Goal: Information Seeking & Learning: Learn about a topic

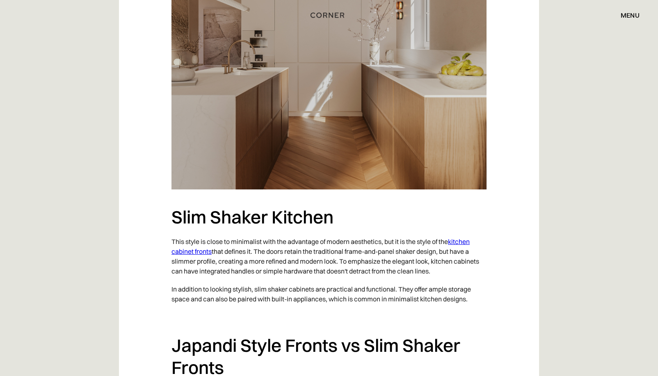
scroll to position [1172, 0]
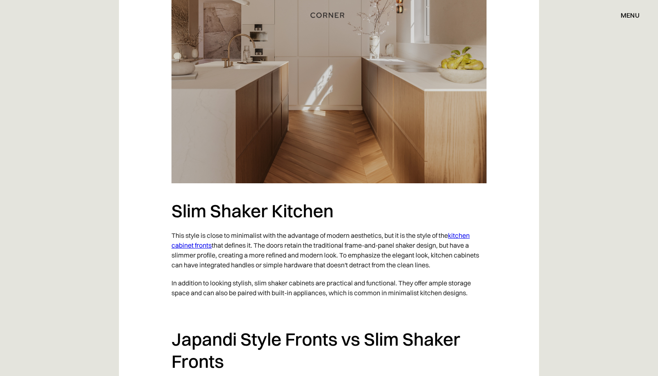
click at [465, 235] on link "kitchen cabinet fronts" at bounding box center [320, 240] width 298 height 18
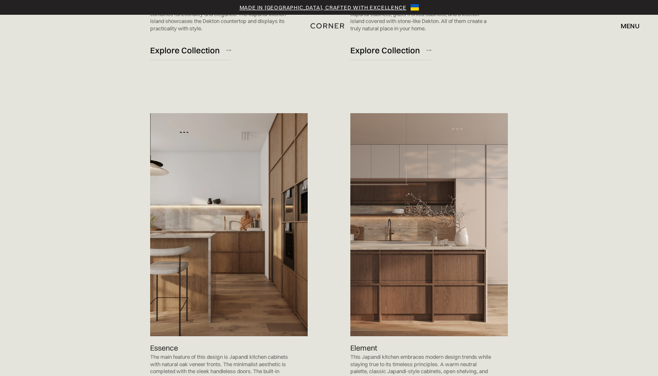
scroll to position [837, 0]
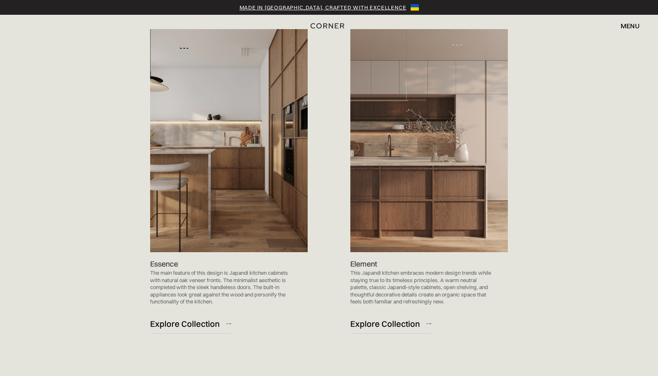
click at [268, 241] on img at bounding box center [228, 140] width 157 height 223
click at [191, 329] on link "Explore Collection" at bounding box center [190, 324] width 81 height 20
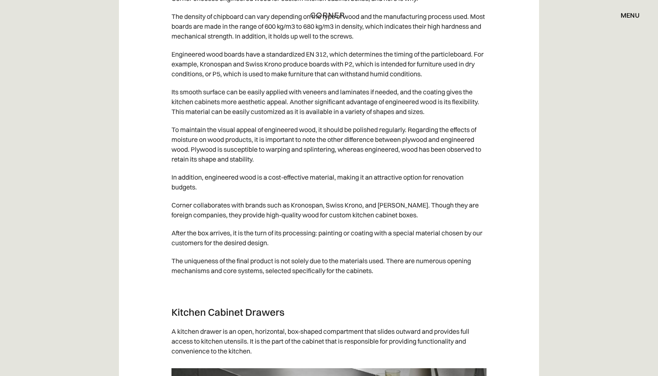
scroll to position [7865, 0]
